Goal: Task Accomplishment & Management: Use online tool/utility

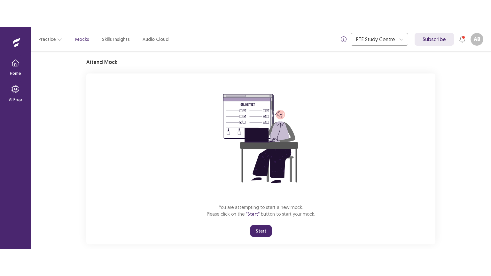
scroll to position [30, 0]
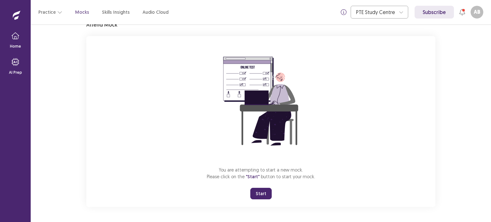
click at [259, 190] on button "Start" at bounding box center [260, 194] width 21 height 12
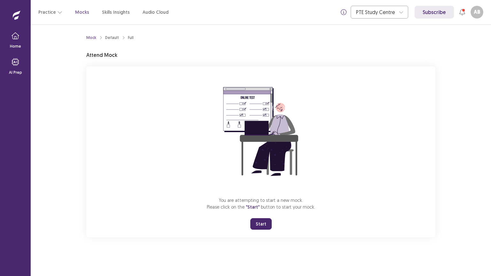
scroll to position [0, 0]
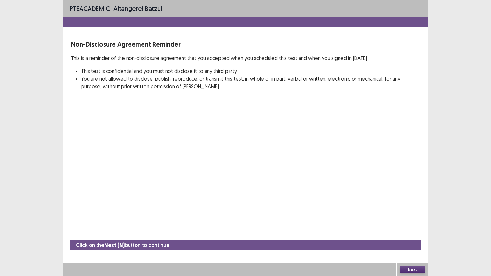
click at [408, 222] on button "Next" at bounding box center [413, 270] width 26 height 8
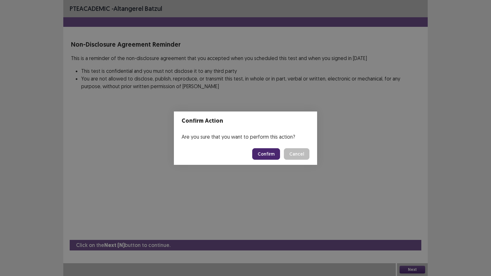
click at [275, 156] on button "Confirm" at bounding box center [266, 154] width 28 height 12
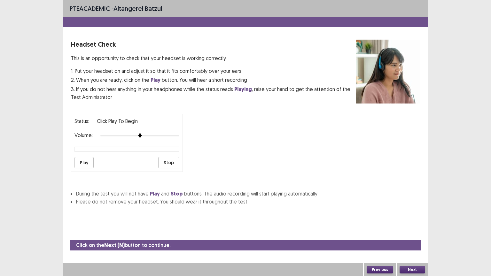
click at [402, 222] on button "Next" at bounding box center [413, 270] width 26 height 8
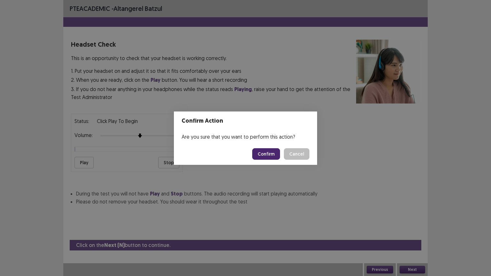
click at [273, 155] on button "Confirm" at bounding box center [266, 154] width 28 height 12
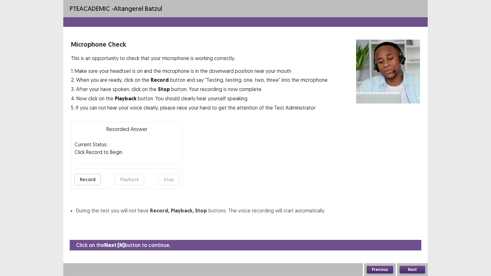
click at [412, 222] on button "Next" at bounding box center [413, 270] width 26 height 8
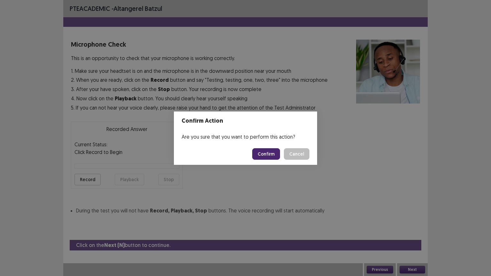
click at [264, 150] on button "Confirm" at bounding box center [266, 154] width 28 height 12
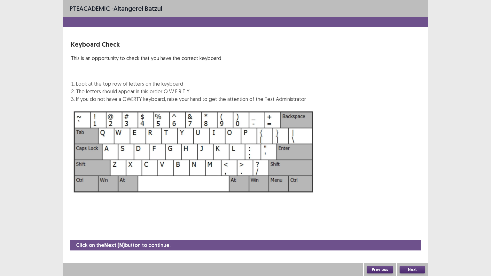
click at [424, 222] on button "Next" at bounding box center [413, 270] width 26 height 8
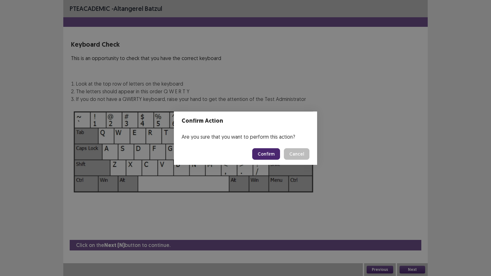
click at [269, 152] on button "Confirm" at bounding box center [266, 154] width 28 height 12
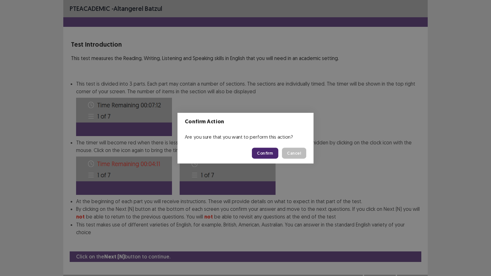
scroll to position [1, 0]
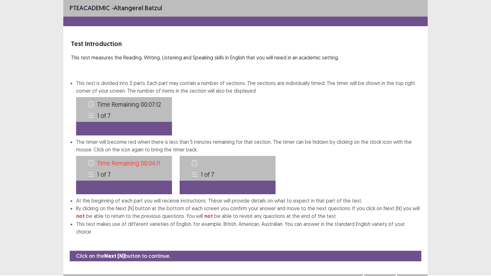
click at [414, 222] on button "Next" at bounding box center [413, 281] width 26 height 8
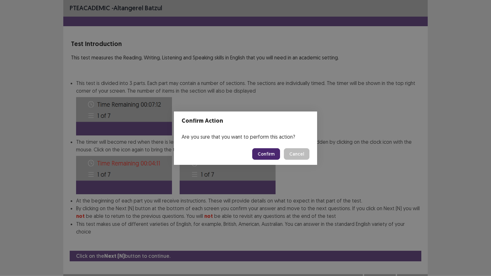
click at [267, 151] on button "Confirm" at bounding box center [266, 154] width 28 height 12
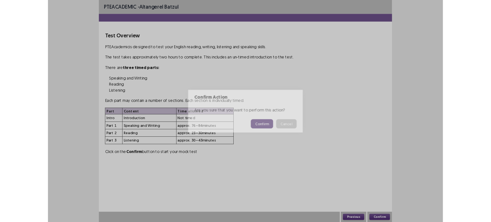
scroll to position [0, 0]
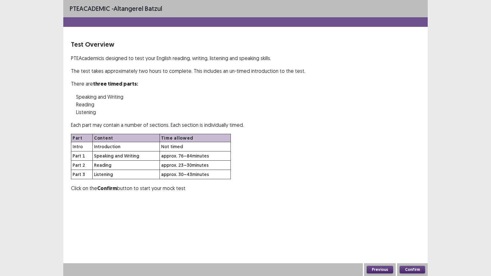
click at [414, 222] on button "Confirm" at bounding box center [413, 270] width 26 height 8
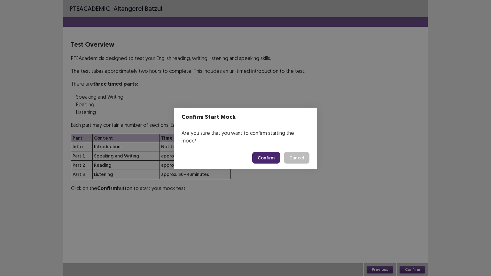
click at [270, 152] on button "Confirm" at bounding box center [266, 158] width 28 height 12
